Goal: Navigation & Orientation: Find specific page/section

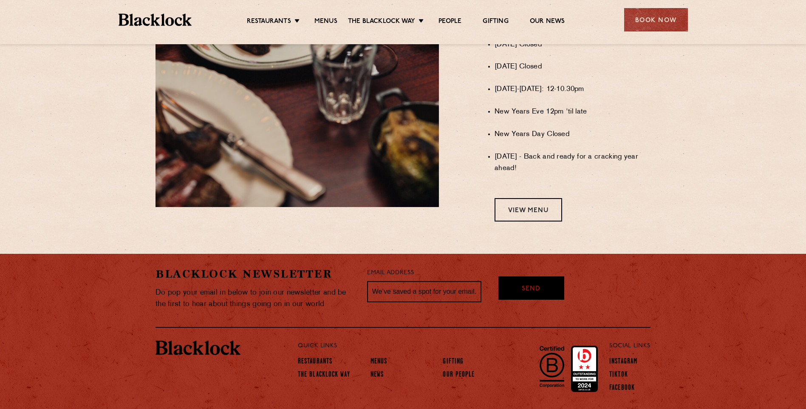
scroll to position [720, 0]
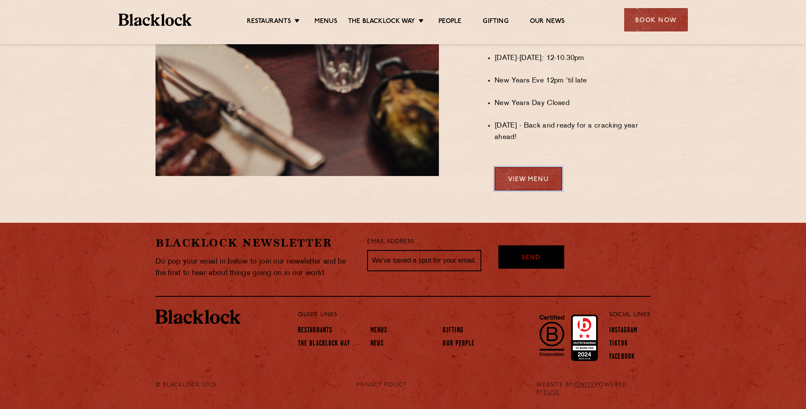
click at [523, 184] on link "View Menu" at bounding box center [529, 178] width 68 height 23
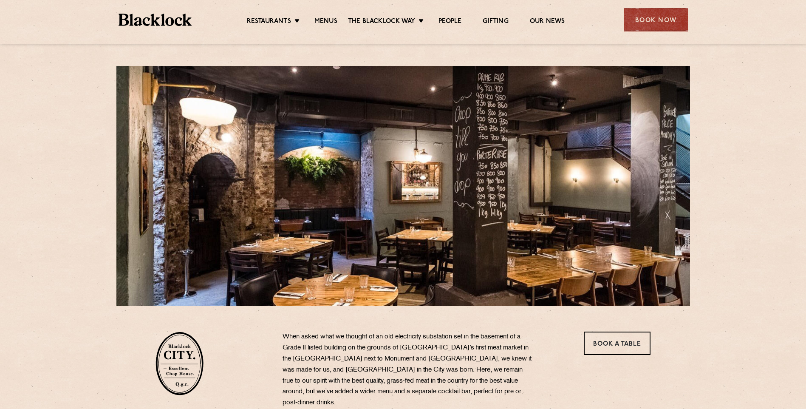
click at [325, 21] on link "Menus" at bounding box center [325, 21] width 23 height 9
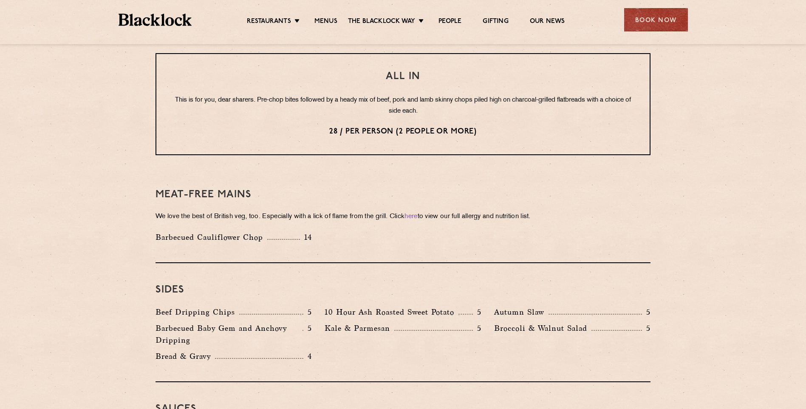
scroll to position [1105, 0]
